Goal: Task Accomplishment & Management: Complete application form

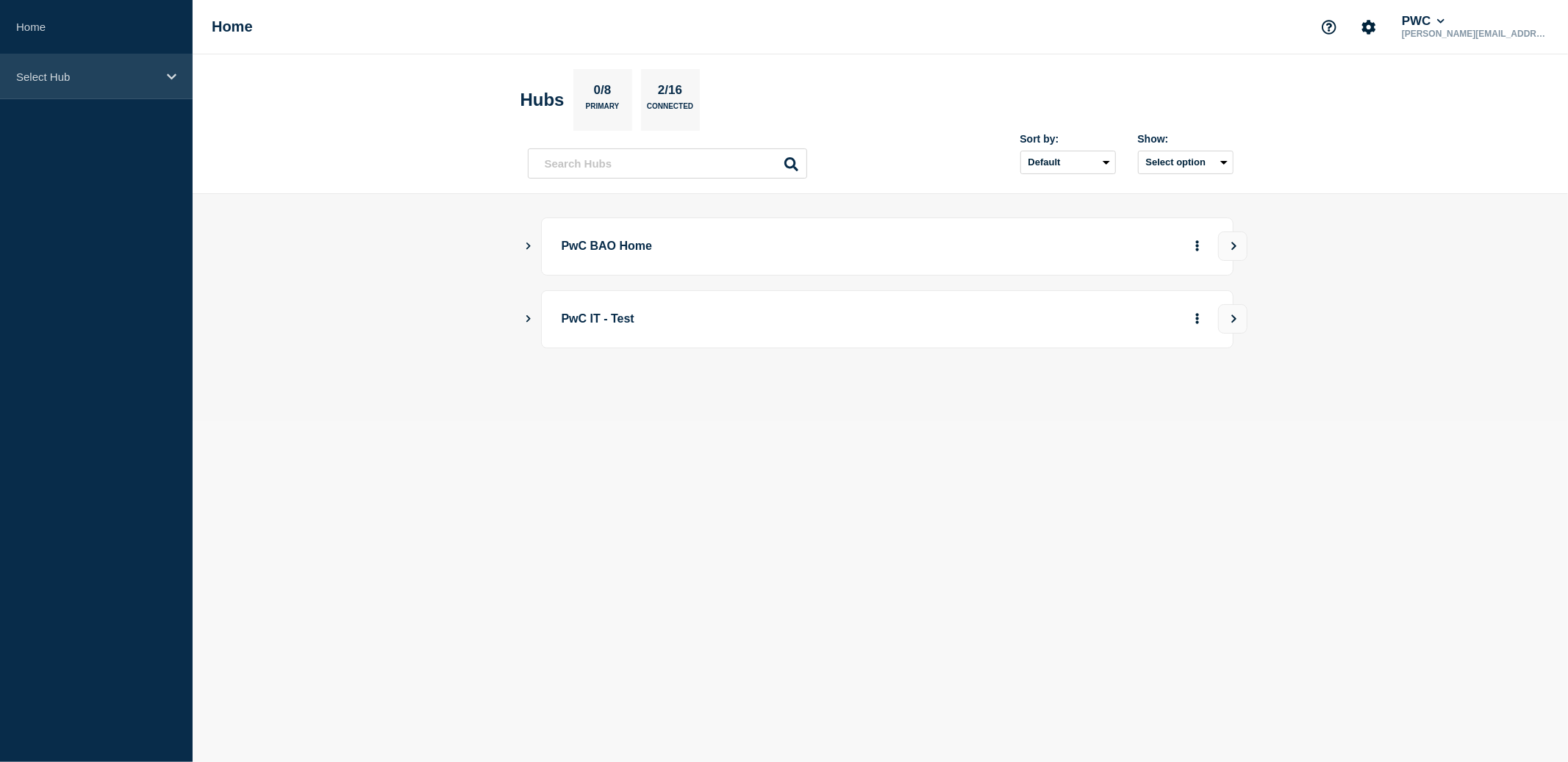
click at [171, 76] on icon at bounding box center [171, 76] width 9 height 11
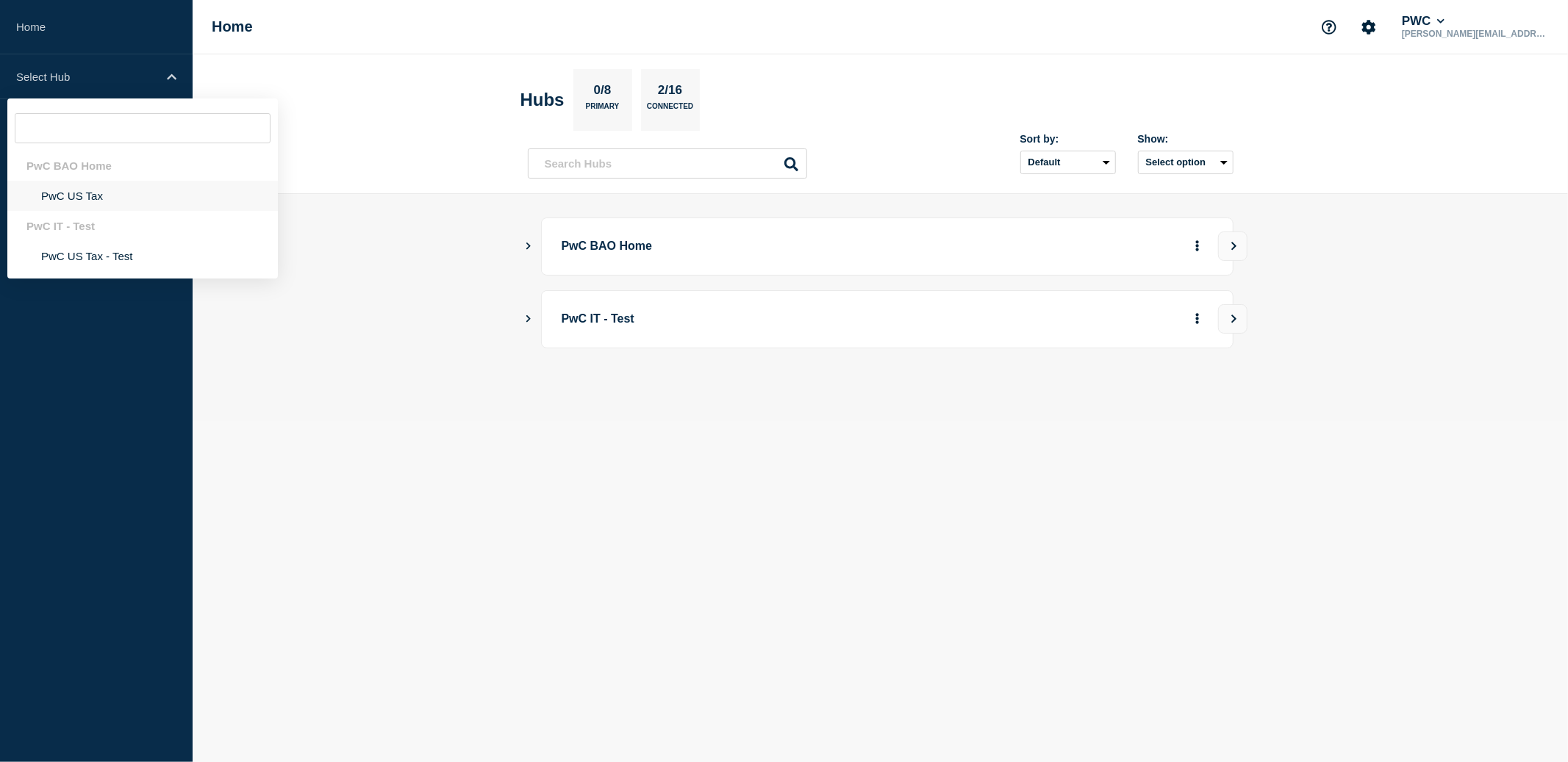
click at [62, 198] on li "PwC US Tax" at bounding box center [143, 195] width 271 height 30
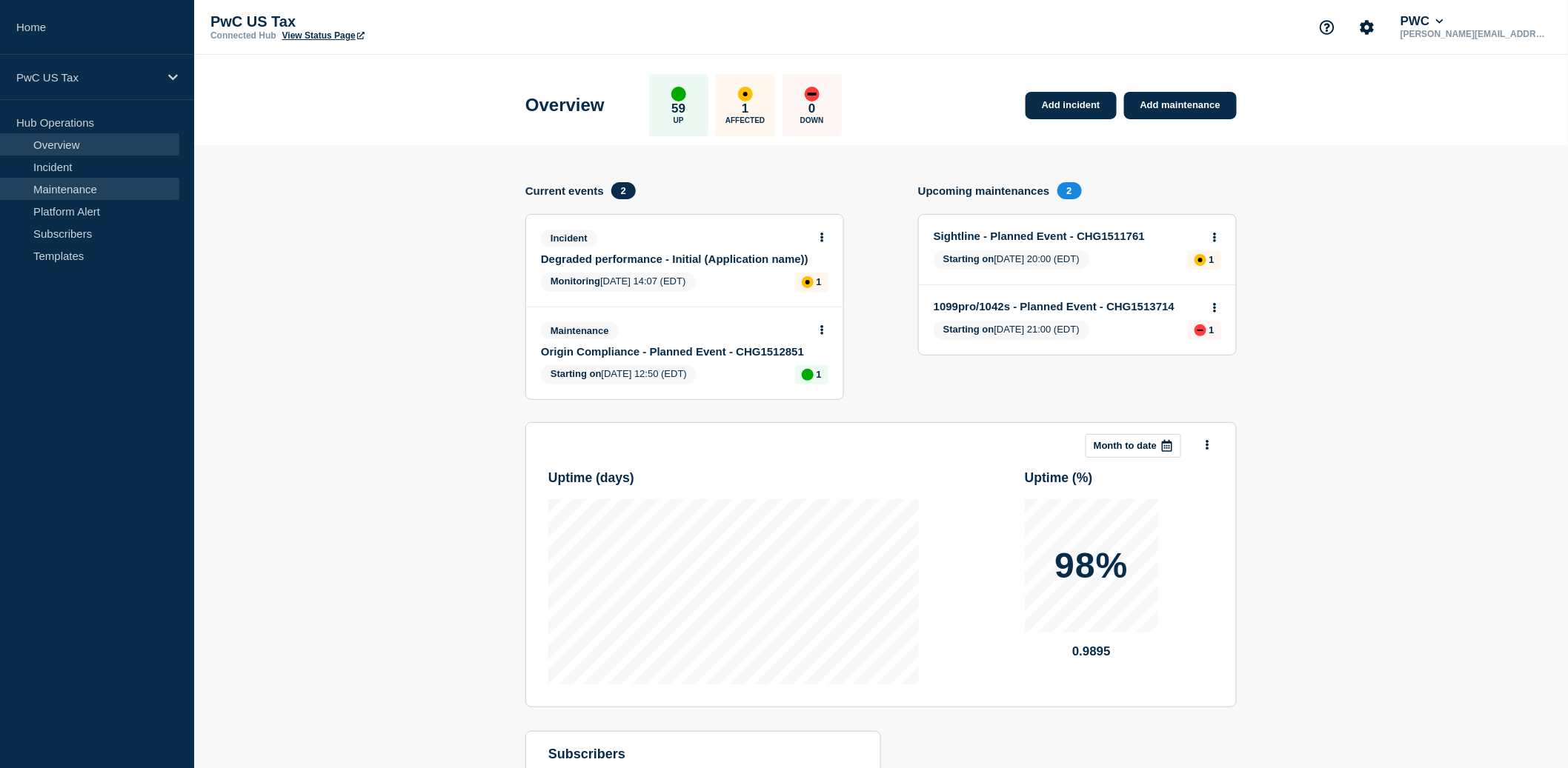
click at [71, 186] on link "Maintenance" at bounding box center [90, 189] width 179 height 22
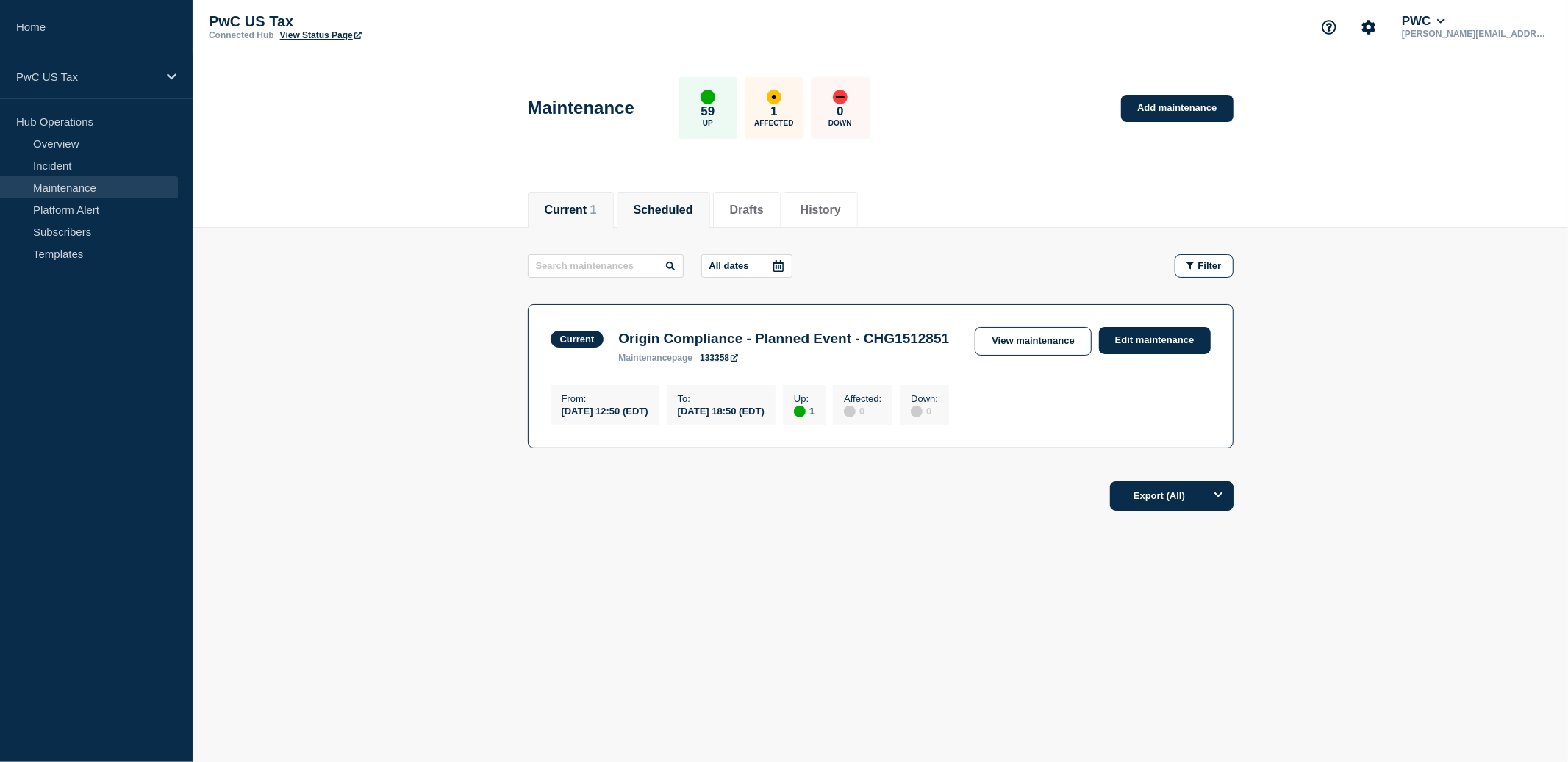
click at [665, 205] on button "Scheduled" at bounding box center [664, 210] width 60 height 13
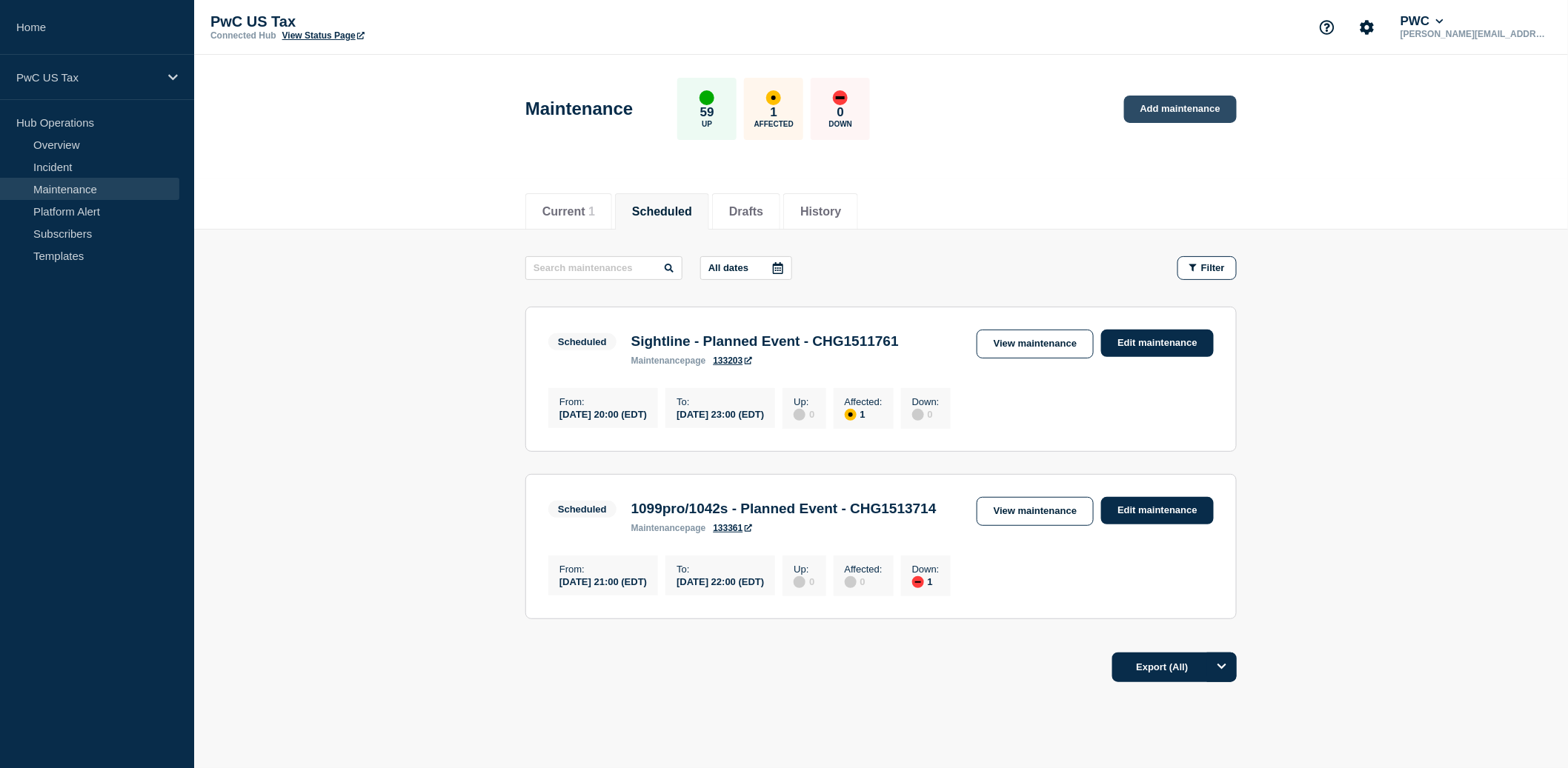
click at [1163, 116] on link "Add maintenance" at bounding box center [1180, 110] width 113 height 28
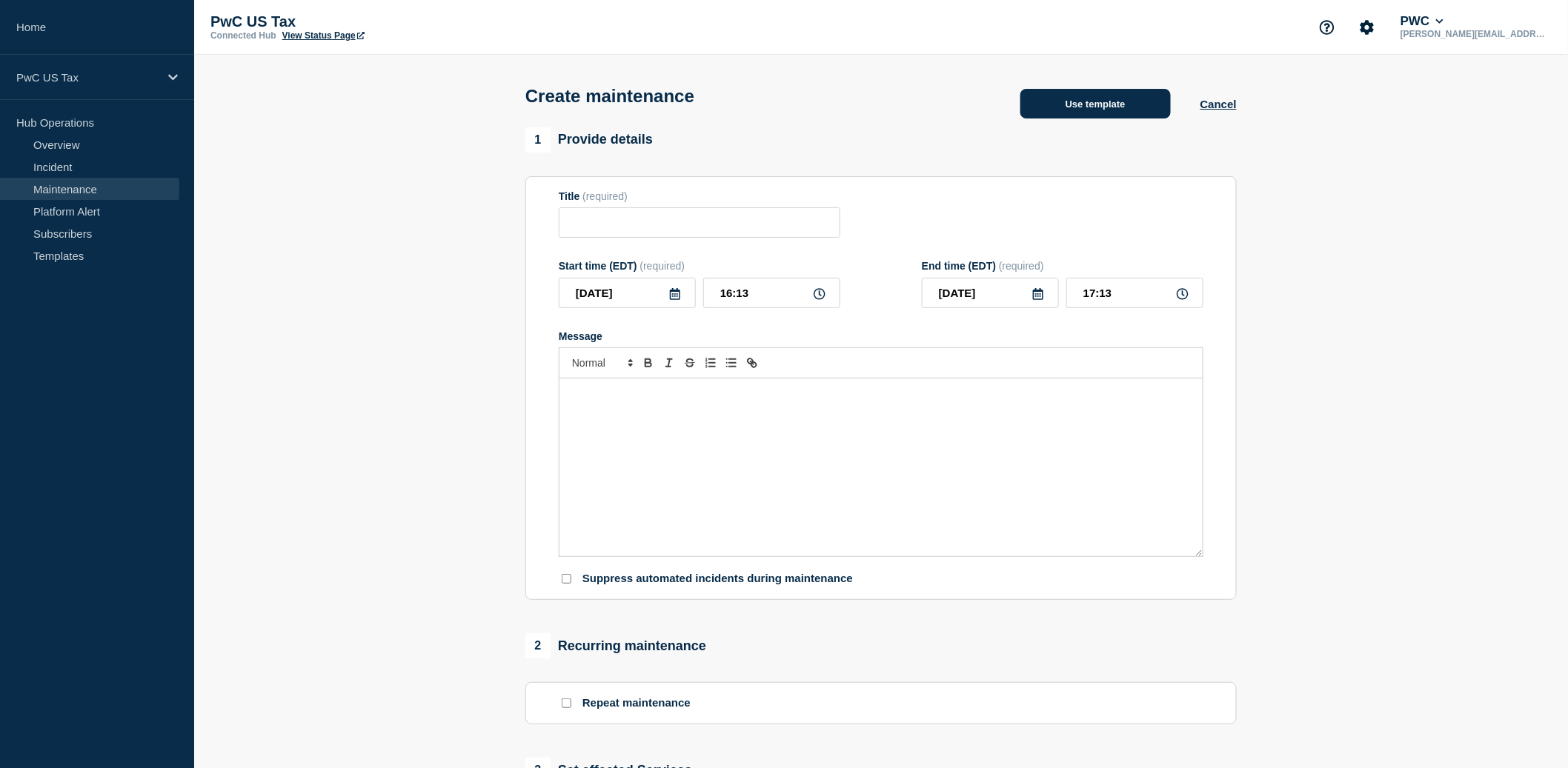
click at [1088, 105] on button "Use template" at bounding box center [1095, 104] width 150 height 29
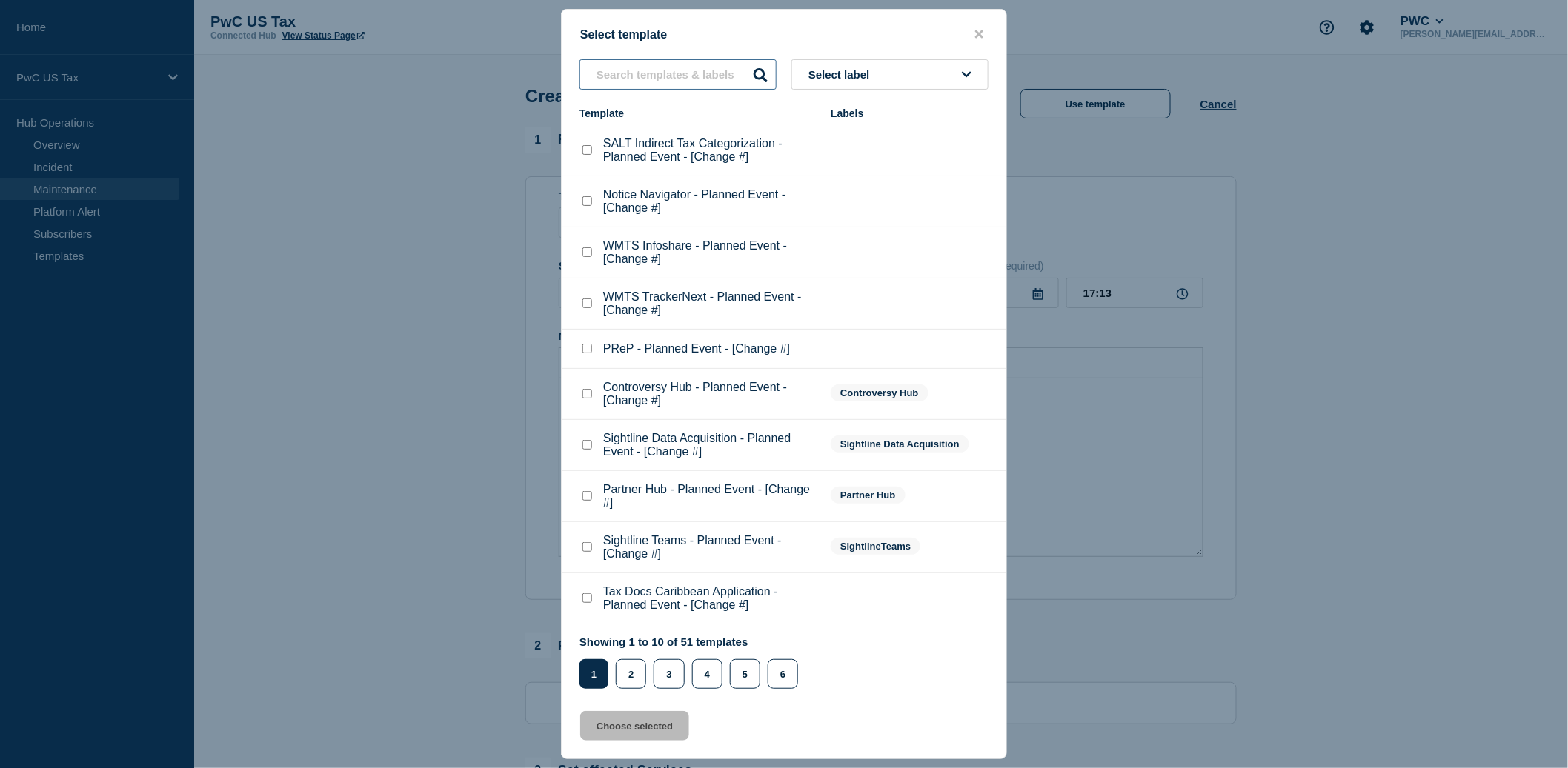
click at [627, 72] on input "text" at bounding box center [677, 74] width 197 height 30
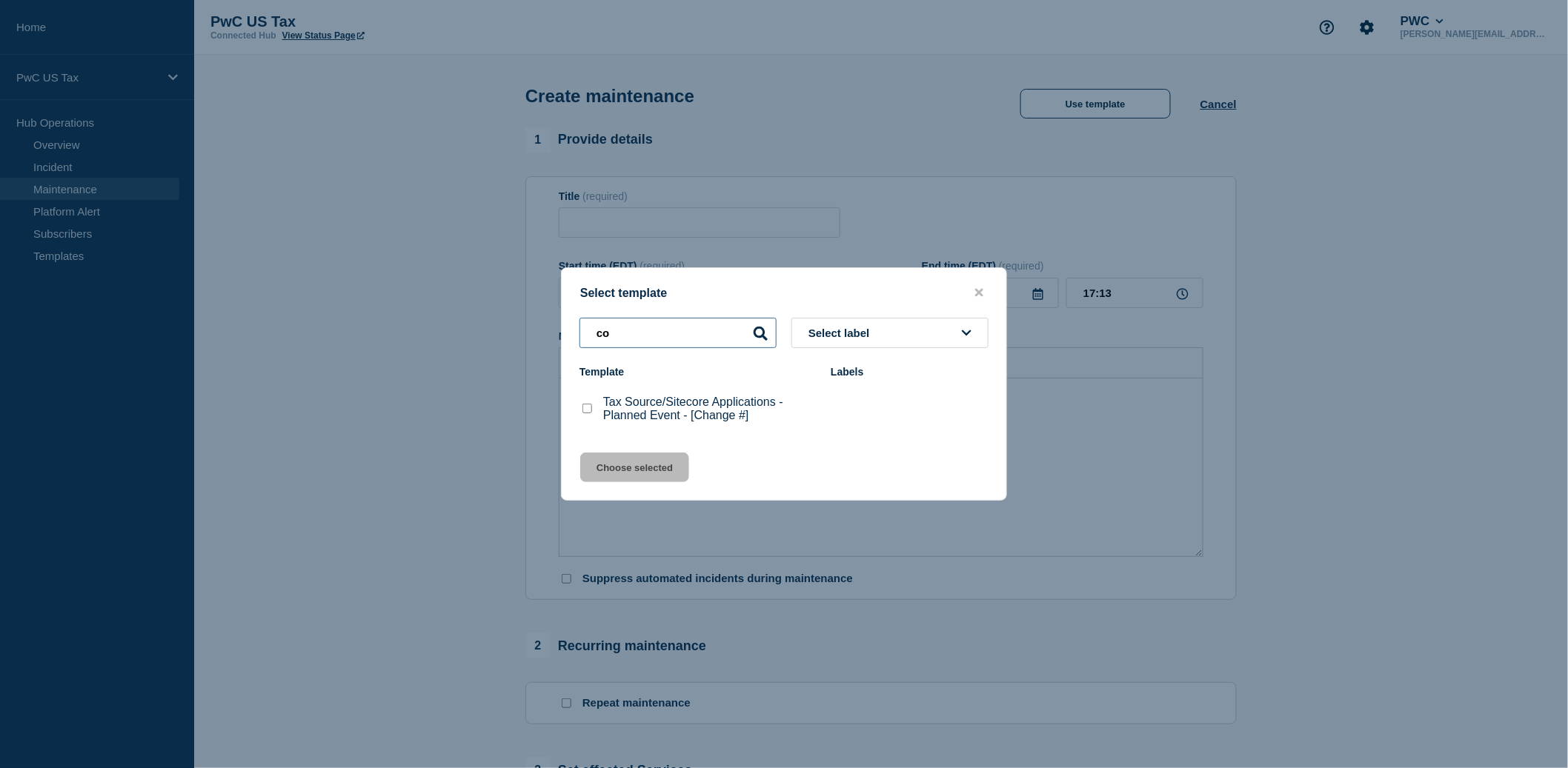
type input "c"
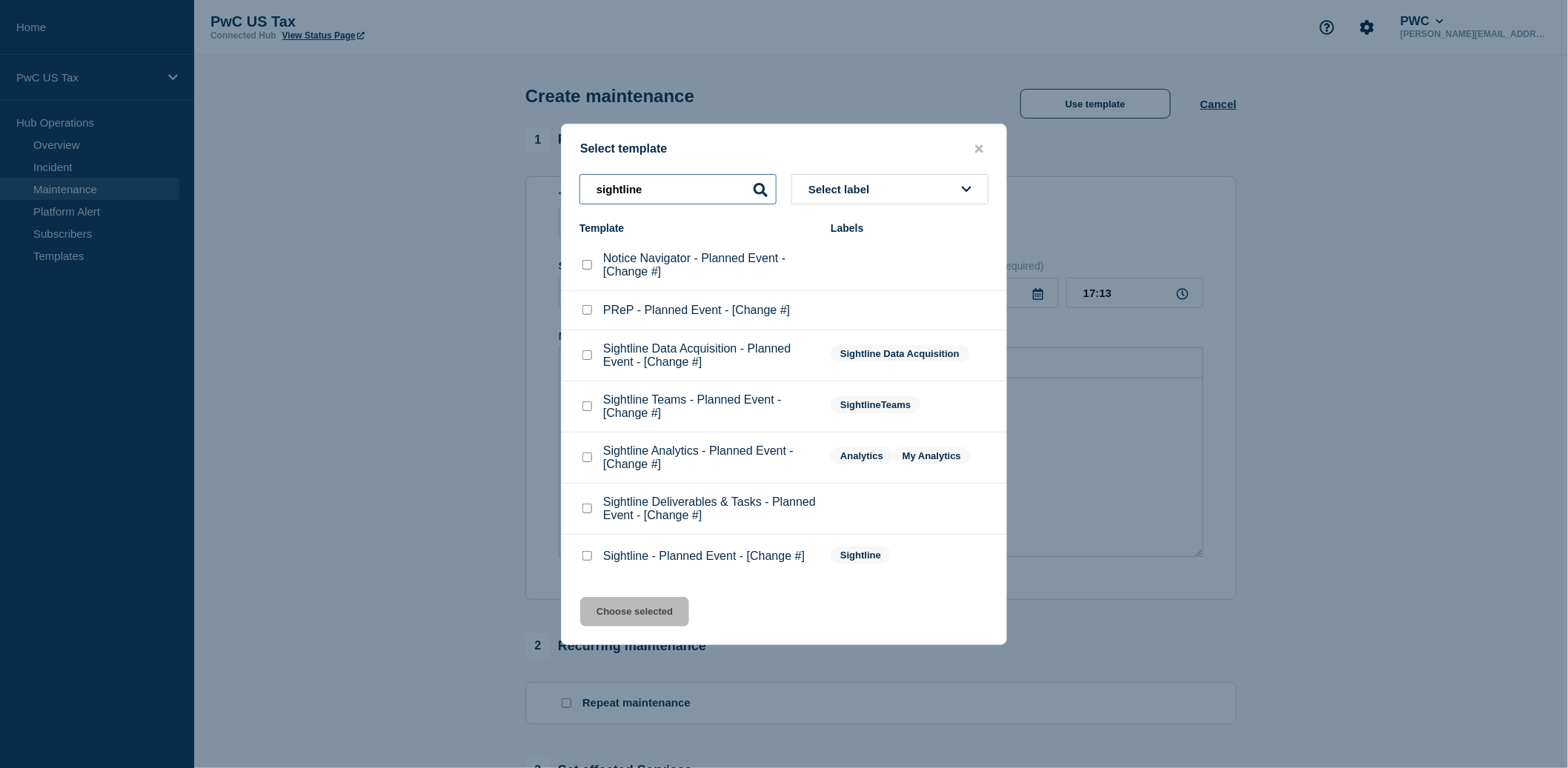
type input "sightline"
click at [615, 467] on p "Sightline Analytics - Planned Event - [Change #]" at bounding box center [709, 457] width 212 height 27
click at [585, 463] on checkbox"] "Sightline Analytics - Planned Event - [Change #] checkbox" at bounding box center [587, 457] width 9 height 9
checkbox checkbox"] "true"
click at [632, 626] on button "Choose selected" at bounding box center [634, 612] width 109 height 29
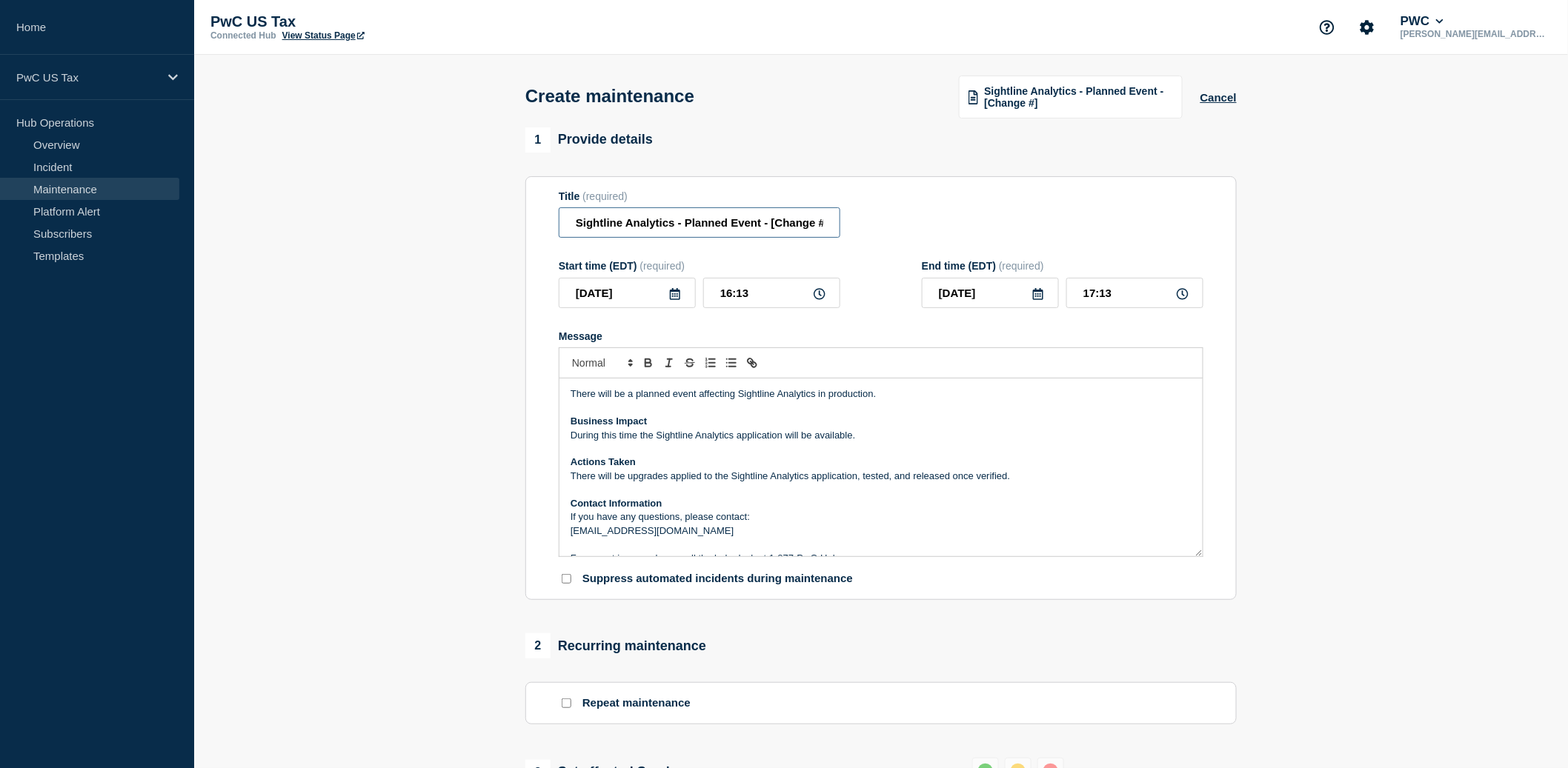
click at [794, 233] on input "Sightline Analytics - Planned Event - [Change #]" at bounding box center [699, 222] width 281 height 30
paste input "HG1513510"
type input "Sightline Analytics - Planned Event - [CHG1513510]"
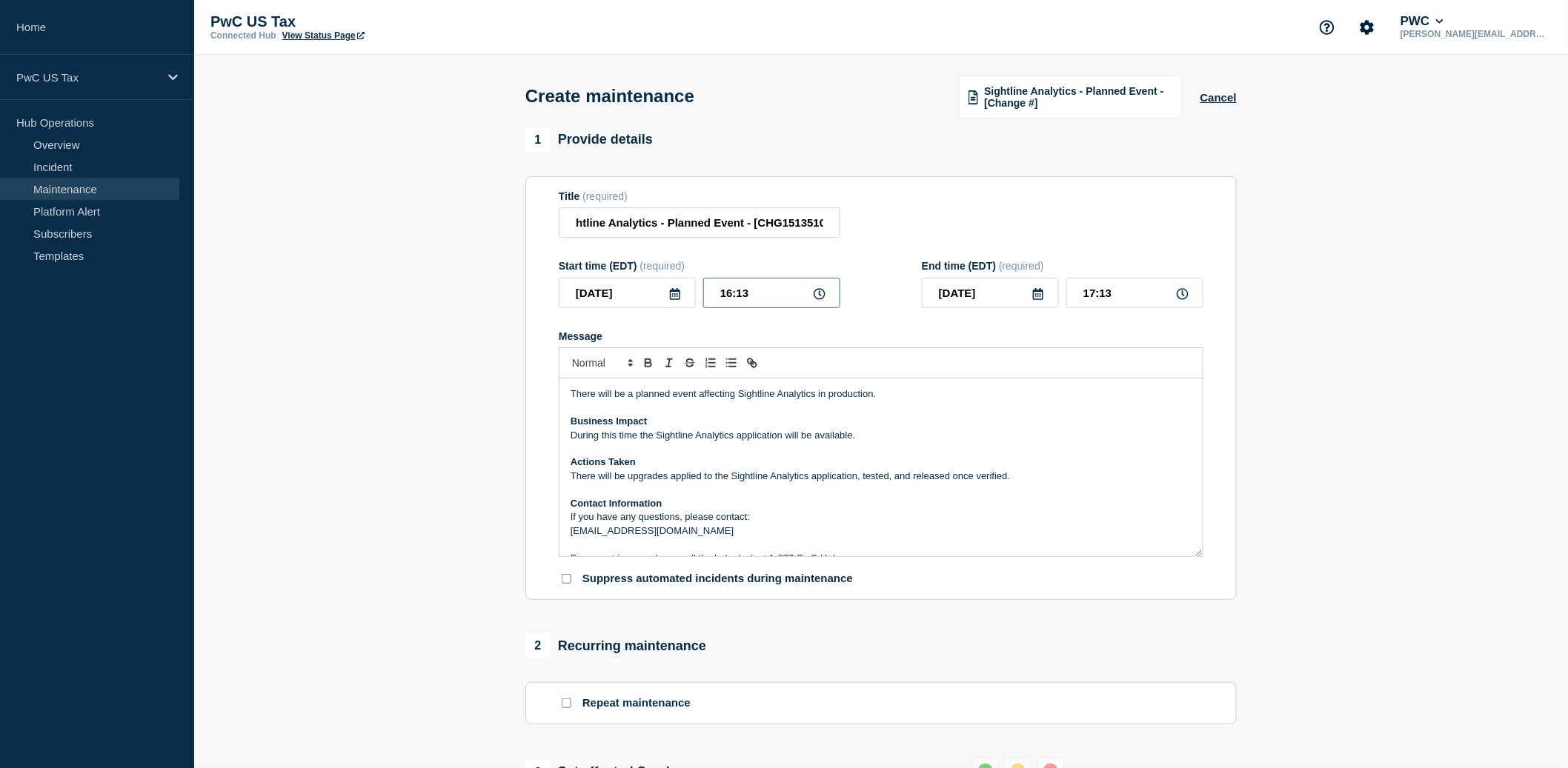
click at [726, 306] on input "16:13" at bounding box center [771, 293] width 137 height 30
type input "18:13"
type input "19:13"
type input "00__-__-__"
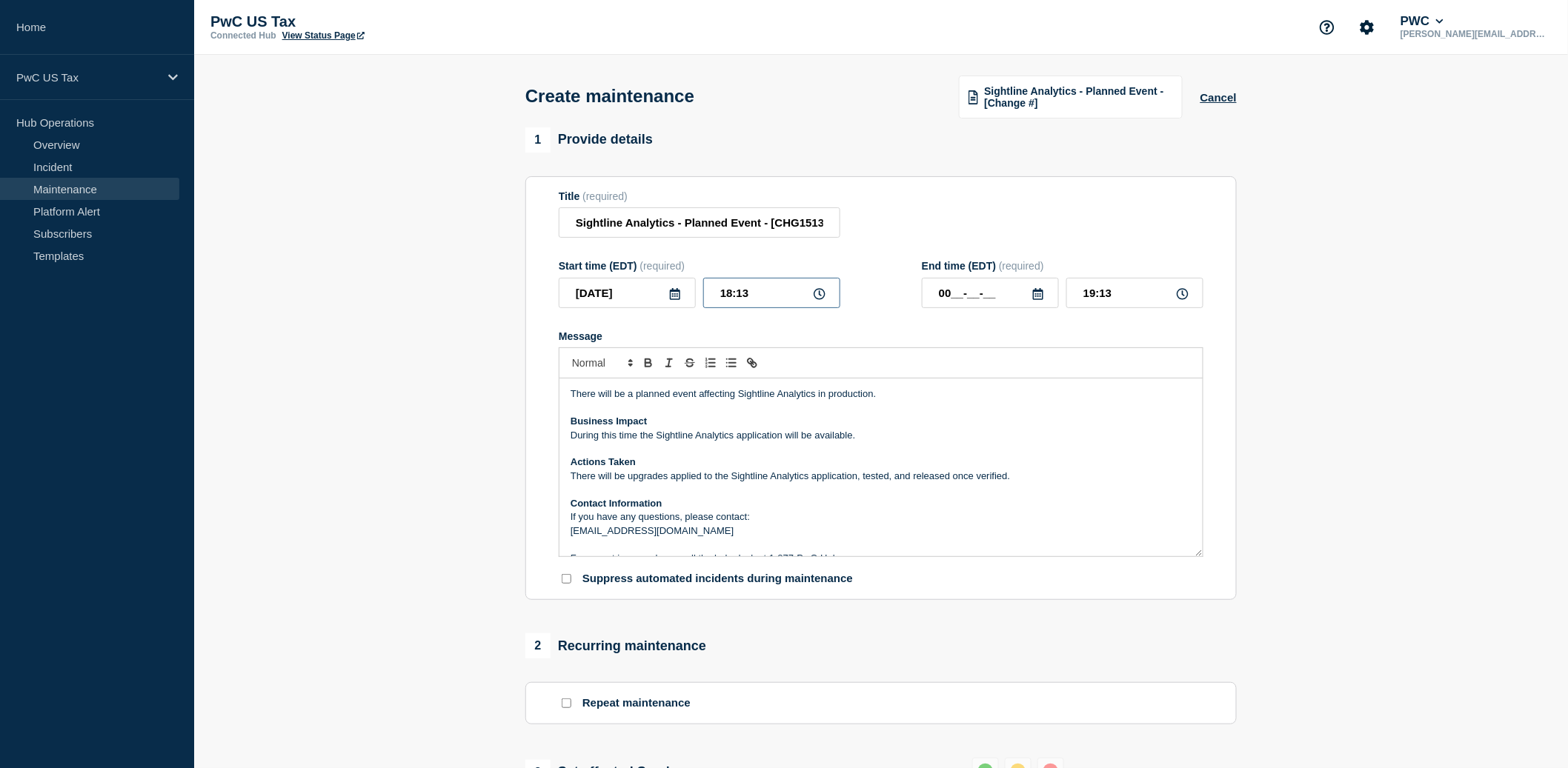
click at [745, 308] on input "18:13" at bounding box center [771, 293] width 137 height 30
type input "18:00"
type input "19:00"
click at [732, 307] on input "18:00" at bounding box center [771, 293] width 137 height 30
click at [946, 308] on input "00__-__-__" at bounding box center [990, 293] width 137 height 30
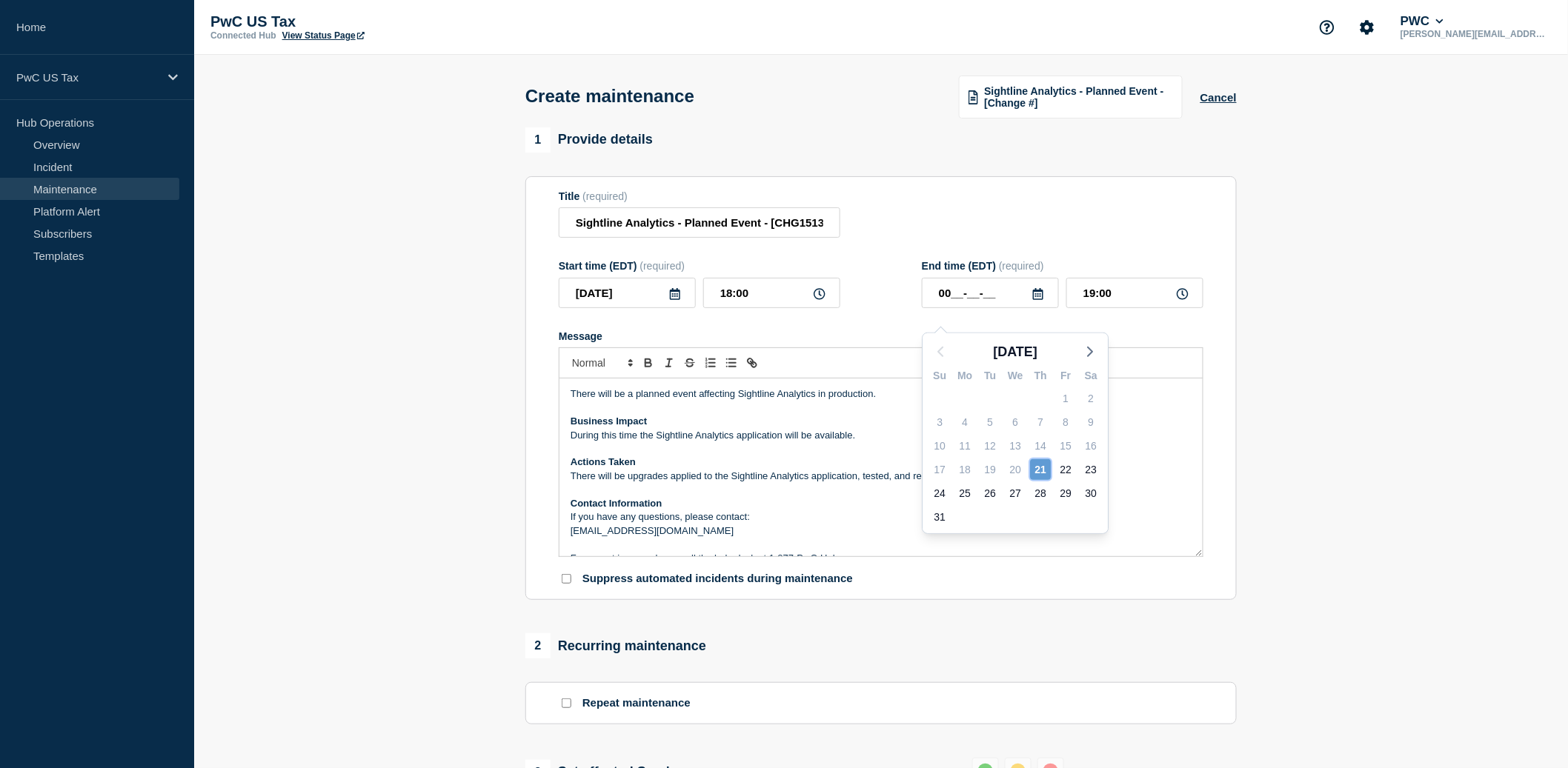
click at [1040, 469] on div "21" at bounding box center [1040, 469] width 21 height 21
click at [771, 308] on input "18:00" at bounding box center [771, 293] width 137 height 30
click at [961, 294] on input "00__-__-__" at bounding box center [990, 293] width 137 height 30
click at [1038, 470] on div "21" at bounding box center [1040, 469] width 21 height 21
click at [1036, 300] on icon at bounding box center [1038, 294] width 10 height 12
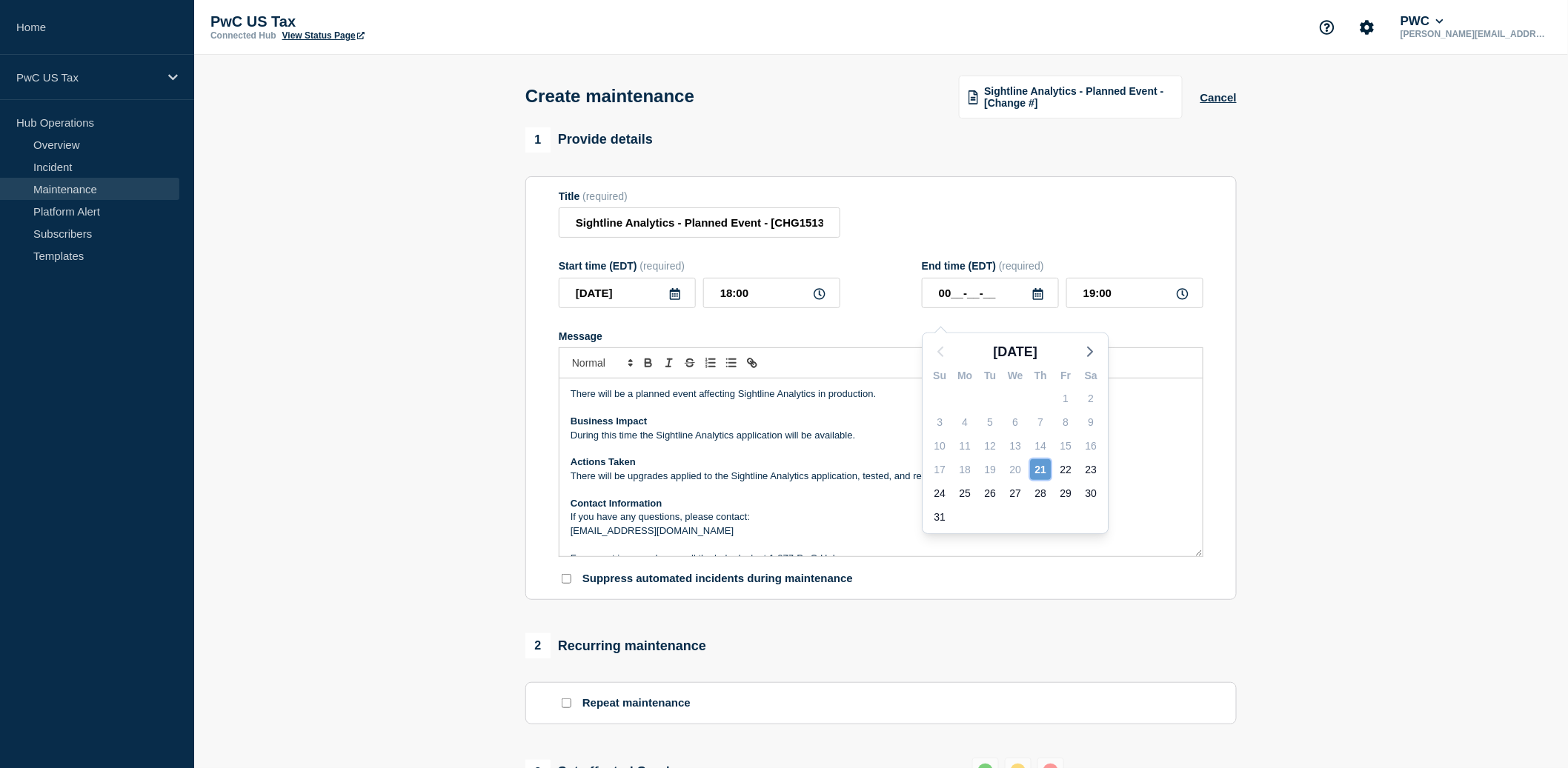
click at [1037, 471] on div "21" at bounding box center [1040, 469] width 21 height 21
click at [1000, 297] on input "00__-__-__" at bounding box center [990, 293] width 137 height 30
click at [999, 488] on div "26" at bounding box center [990, 494] width 21 height 21
click at [1041, 300] on icon at bounding box center [1038, 294] width 12 height 12
click at [1043, 469] on div "21" at bounding box center [1040, 469] width 21 height 21
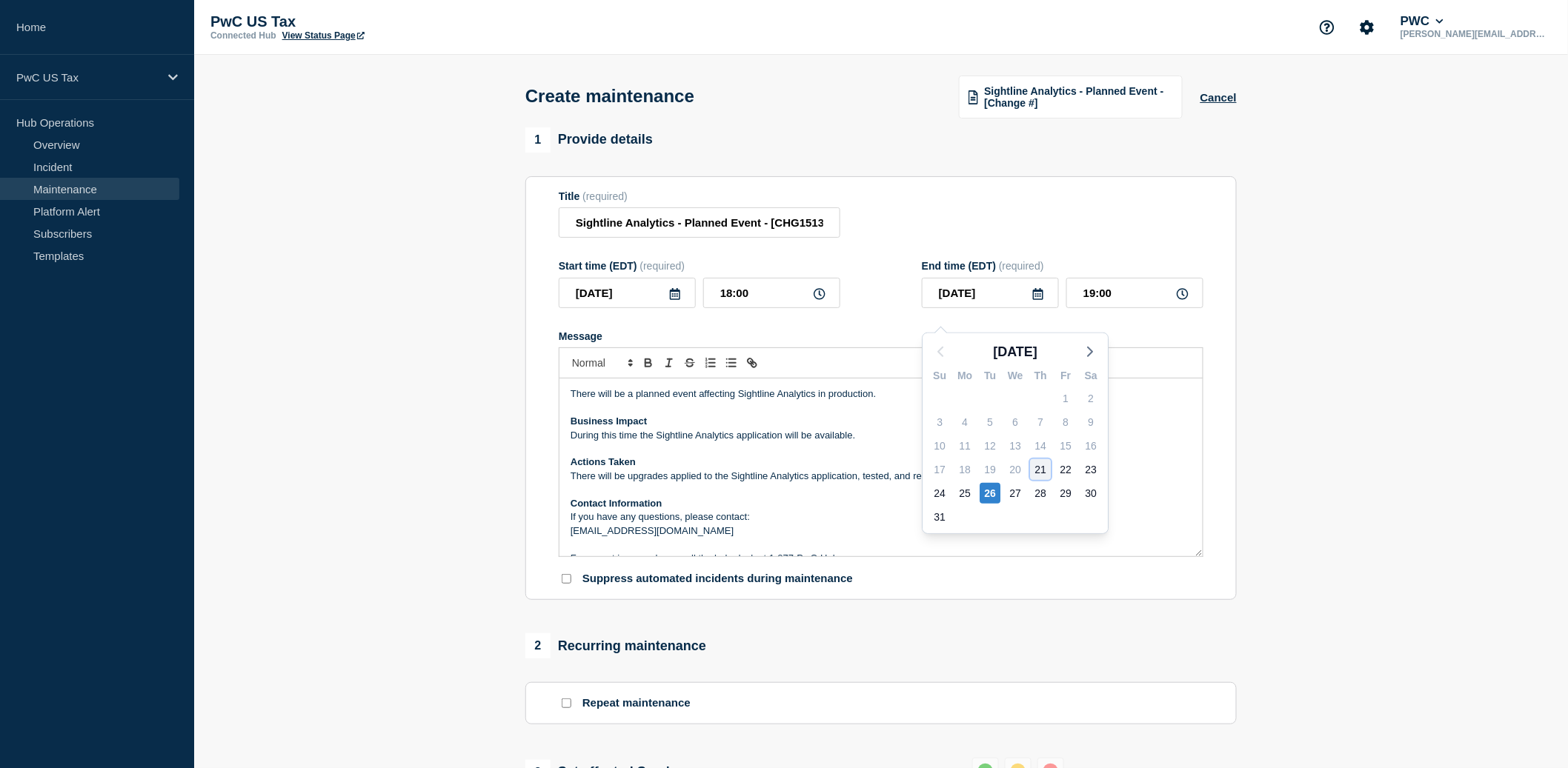
type input "[DATE]"
click at [1093, 307] on input "19:00" at bounding box center [1135, 293] width 137 height 30
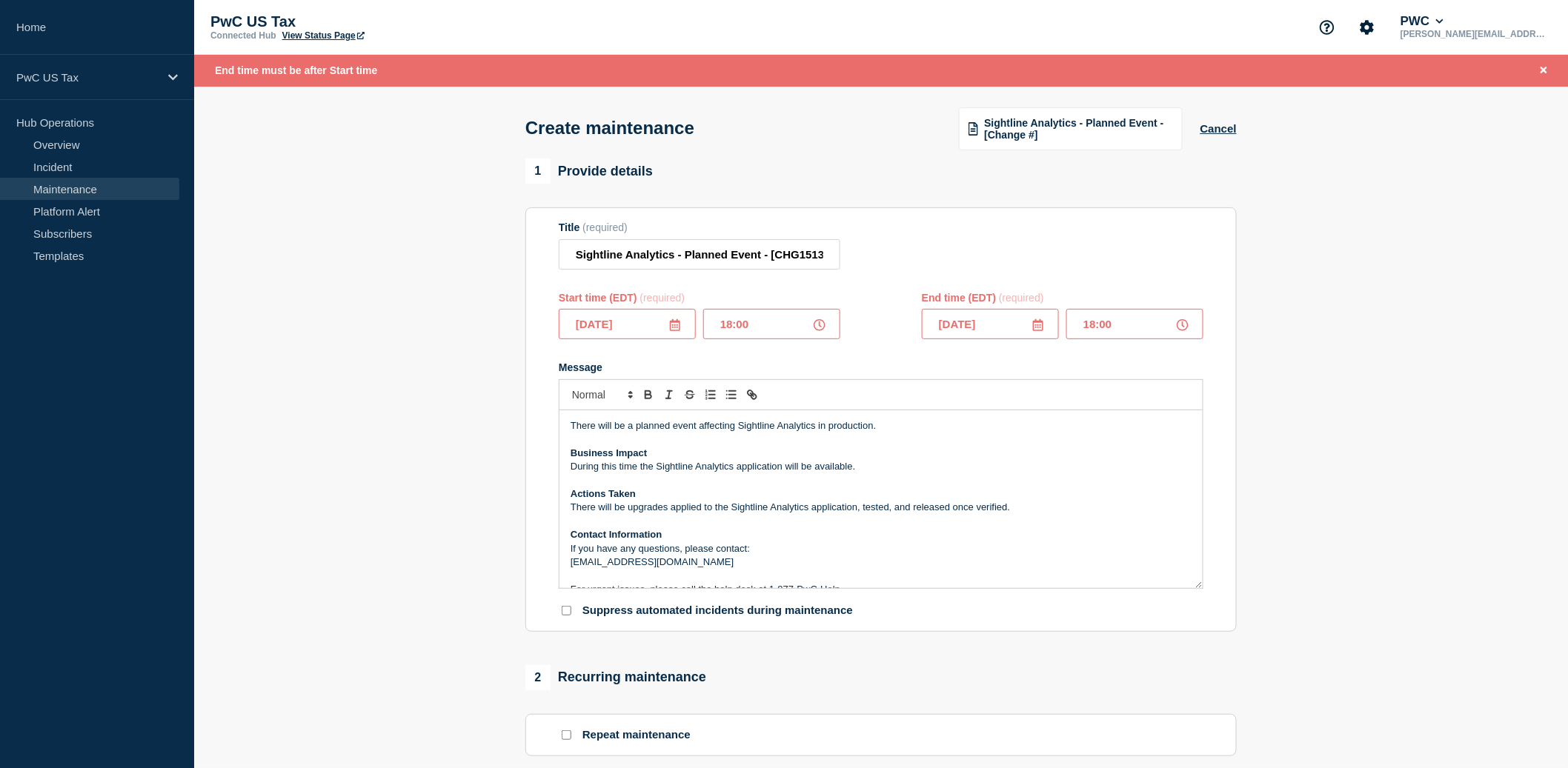
type input "18:30"
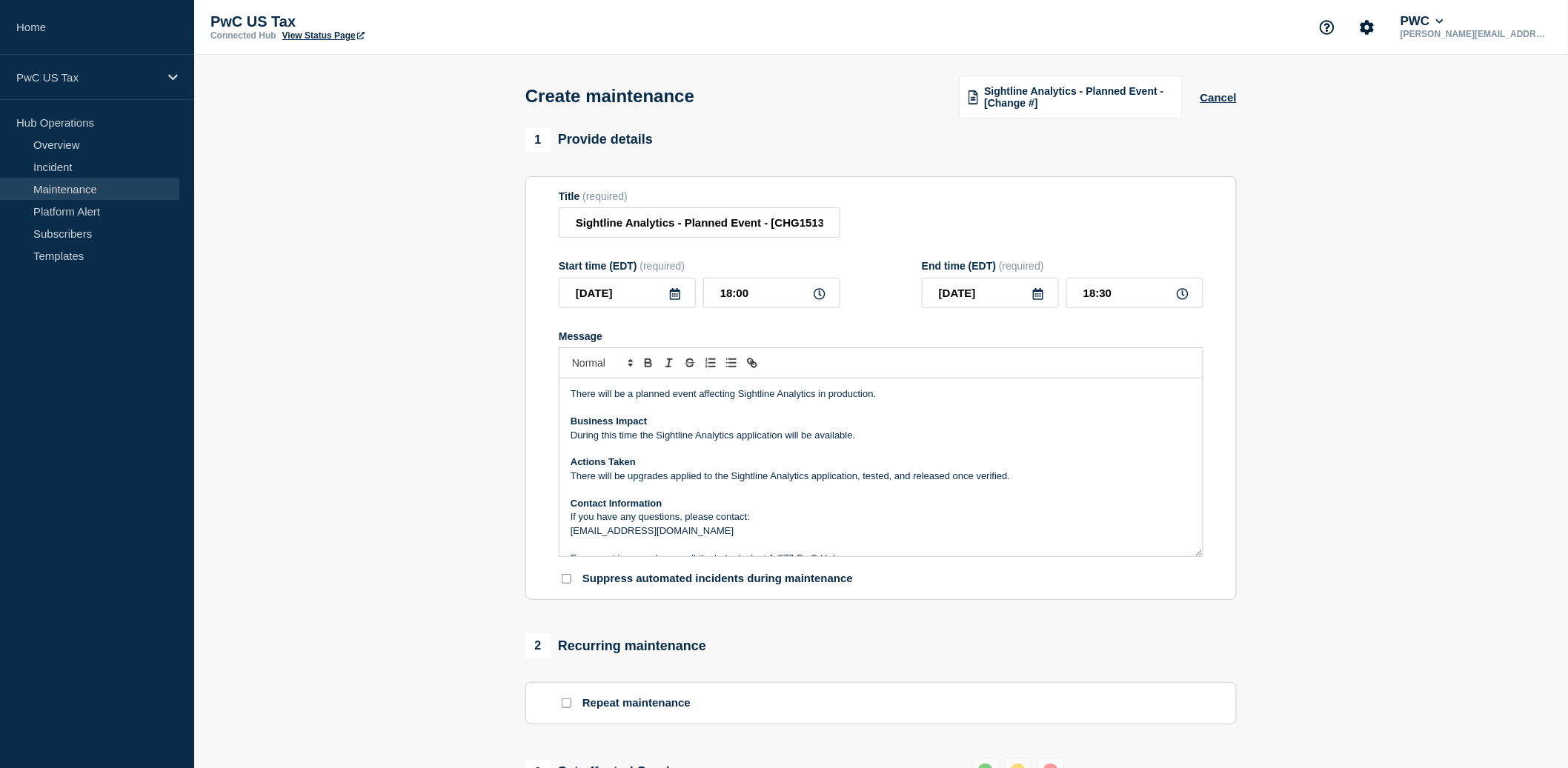
click at [626, 496] on p "Message" at bounding box center [880, 489] width 620 height 13
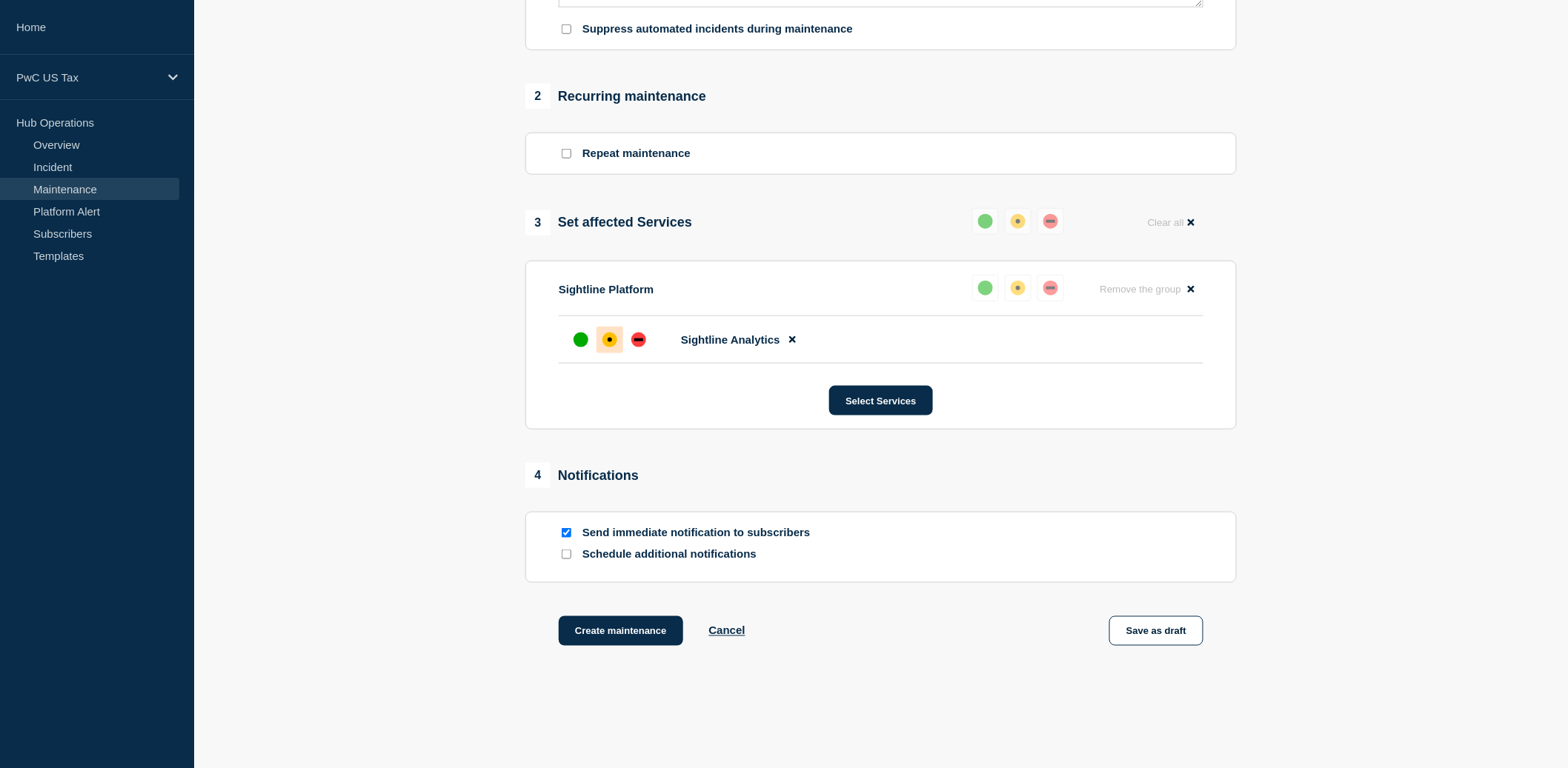
scroll to position [553, 0]
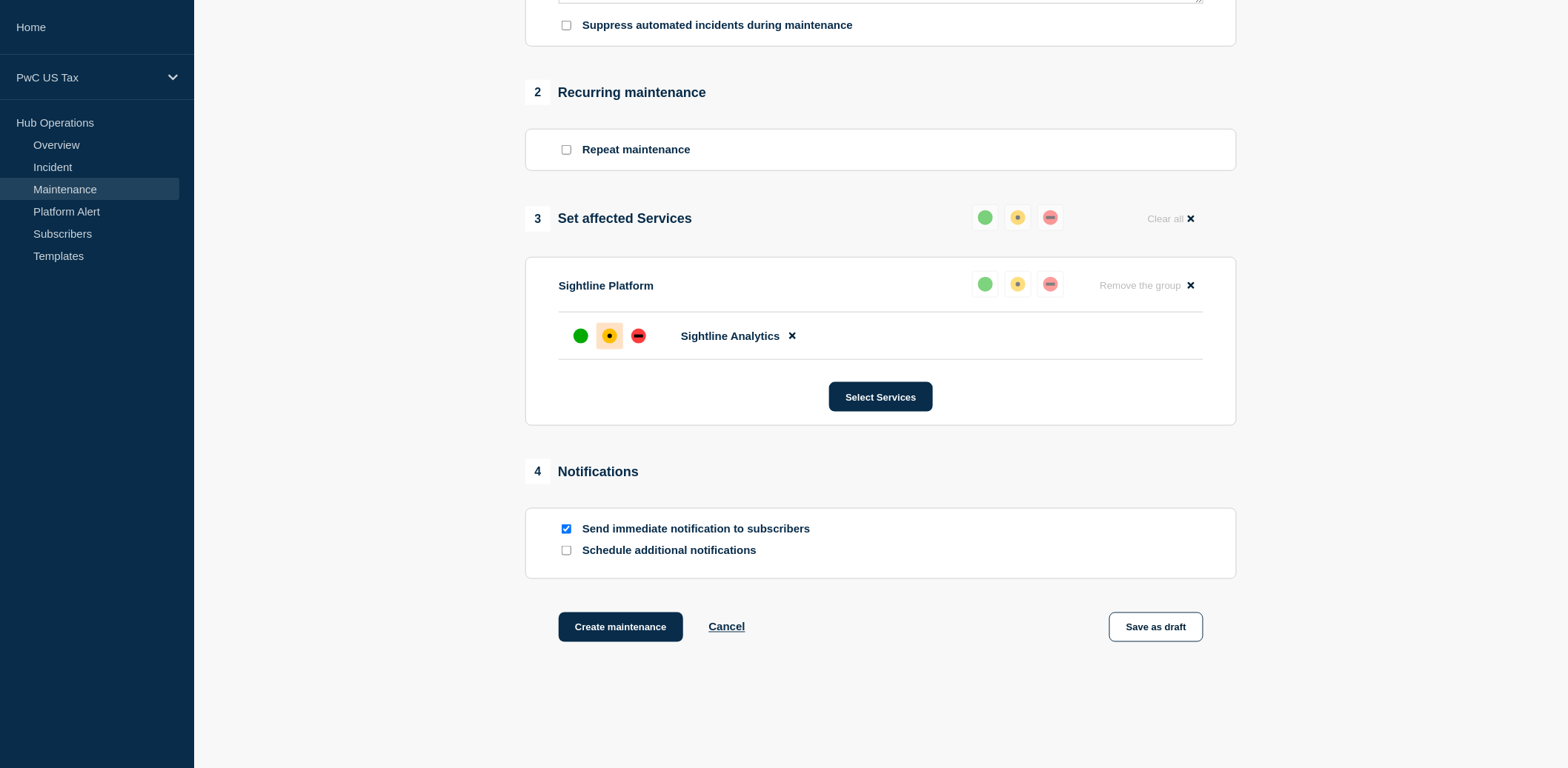
click at [568, 534] on input "Send immediate notification to subscribers" at bounding box center [566, 529] width 9 height 9
checkbox input "false"
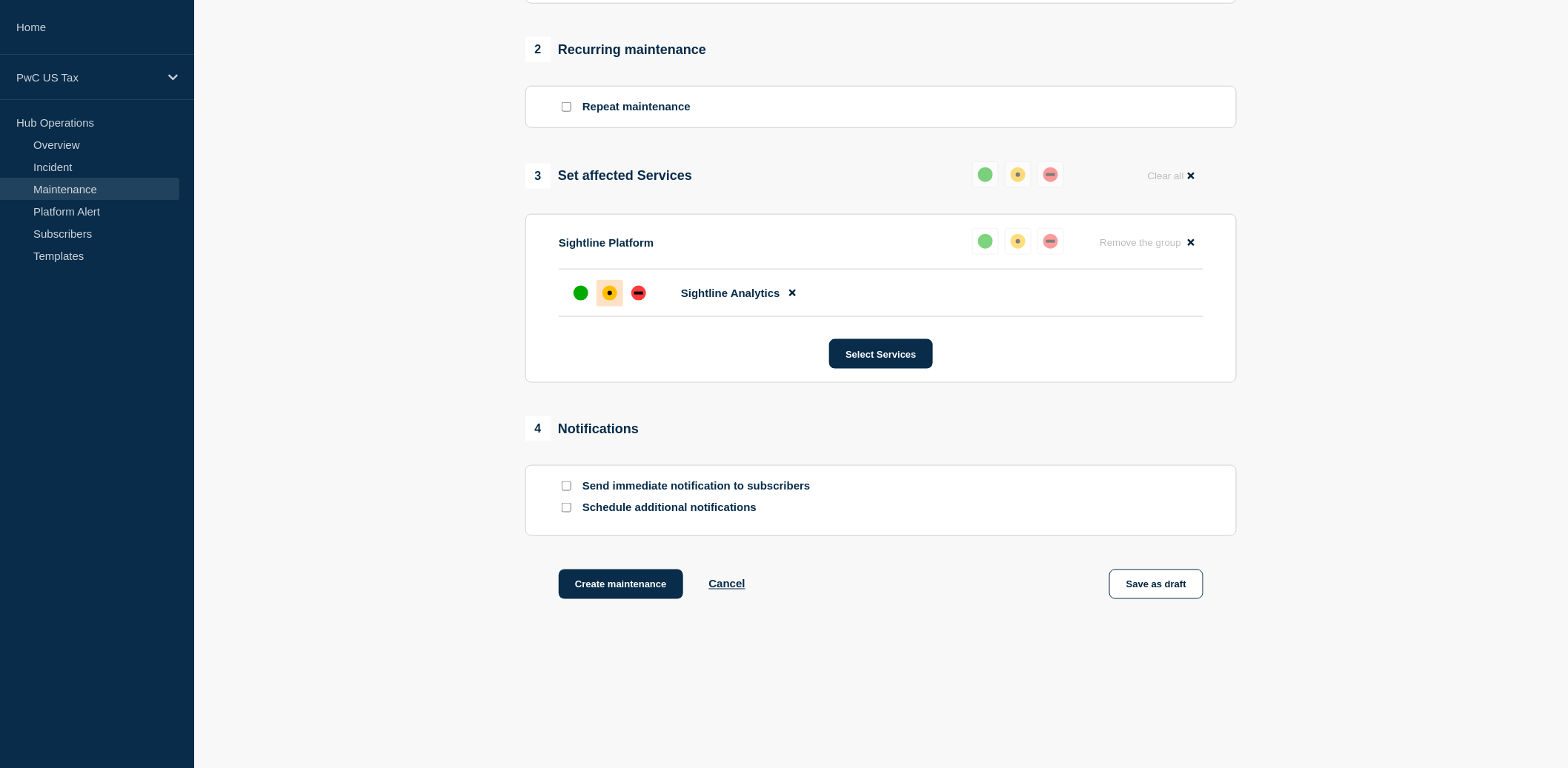
scroll to position [598, 0]
click at [612, 598] on button "Create maintenance" at bounding box center [620, 583] width 124 height 29
